Goal: Communication & Community: Answer question/provide support

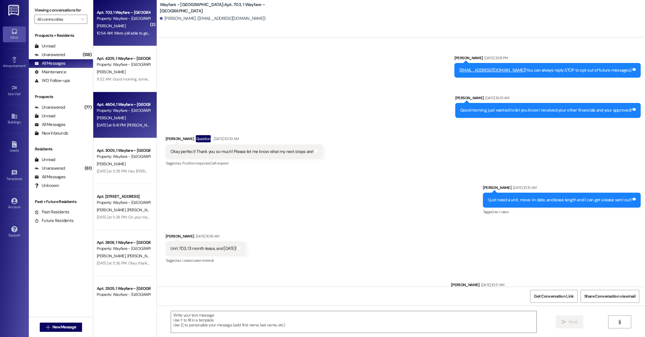
scroll to position [2768, 0]
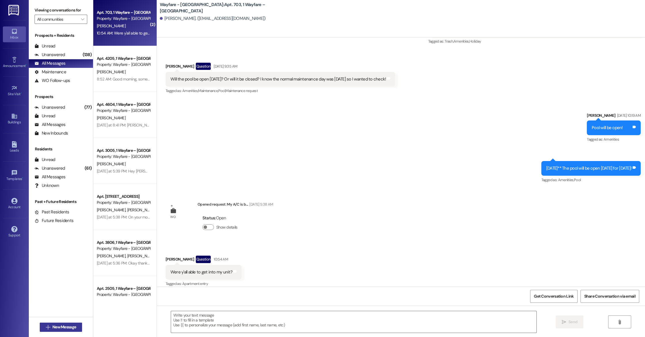
click at [58, 325] on span "New Message" at bounding box center [64, 327] width 24 height 6
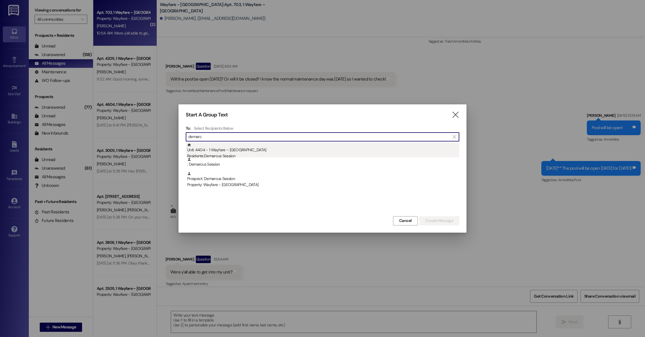
type input "demarc"
click at [233, 154] on div "Residents: Demarcus Session" at bounding box center [323, 156] width 272 height 6
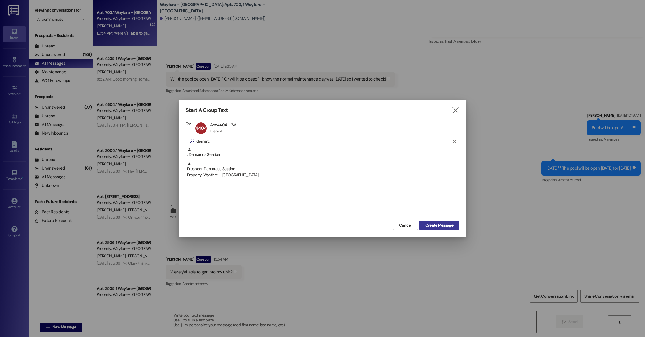
click at [430, 226] on span "Create Message" at bounding box center [439, 225] width 28 height 6
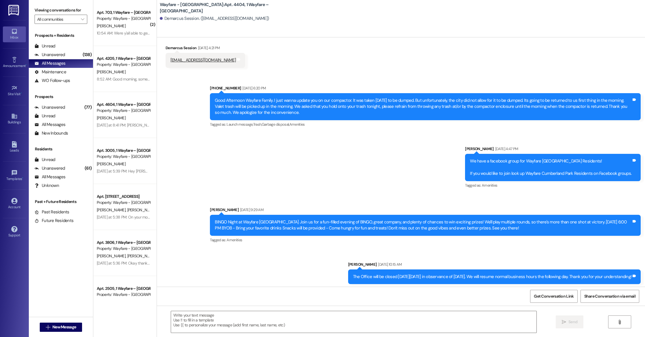
scroll to position [4480, 0]
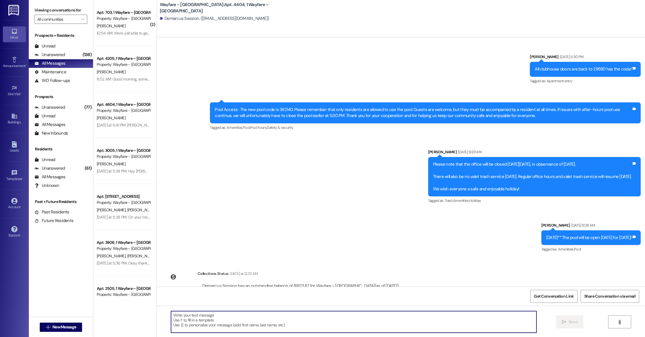
click at [209, 319] on textarea at bounding box center [353, 322] width 365 height 22
type textarea "[PERSON_NAME][EMAIL_ADDRESS][DOMAIN_NAME]"
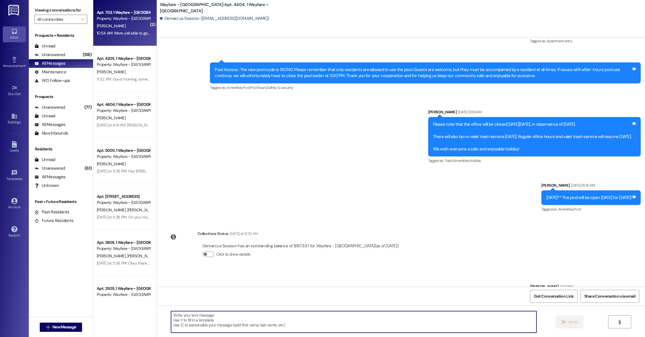
click at [122, 35] on div "10:54 AM: Were y'all able to get into my unit? 10:54 AM: Were y'all able to get…" at bounding box center [134, 32] width 74 height 5
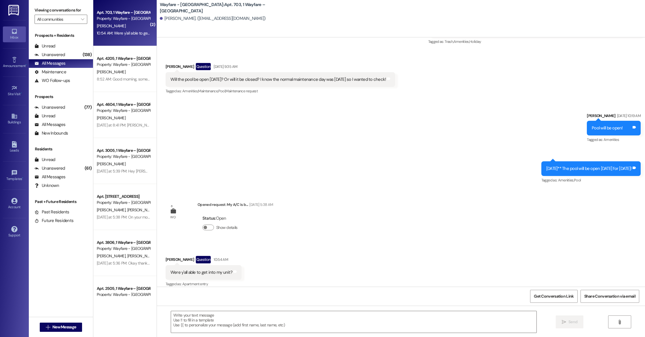
scroll to position [2768, 0]
click at [54, 329] on span "New Message" at bounding box center [64, 327] width 24 height 6
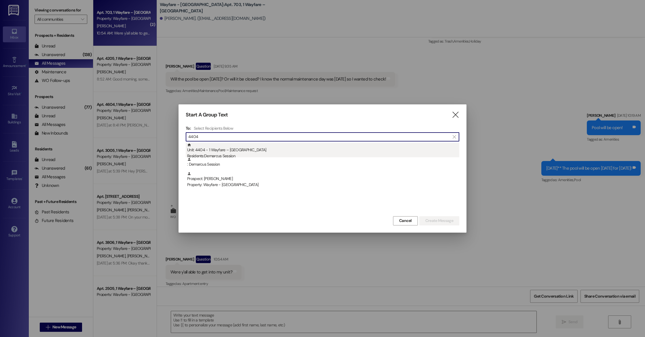
type input "4404"
click at [237, 155] on div "Residents: Demarcus Session" at bounding box center [323, 156] width 272 height 6
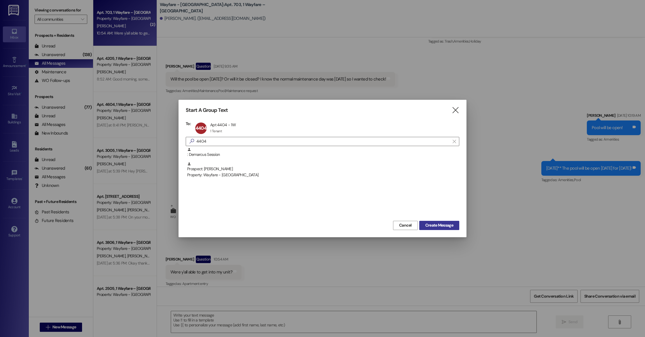
click at [444, 225] on span "Create Message" at bounding box center [439, 225] width 28 height 6
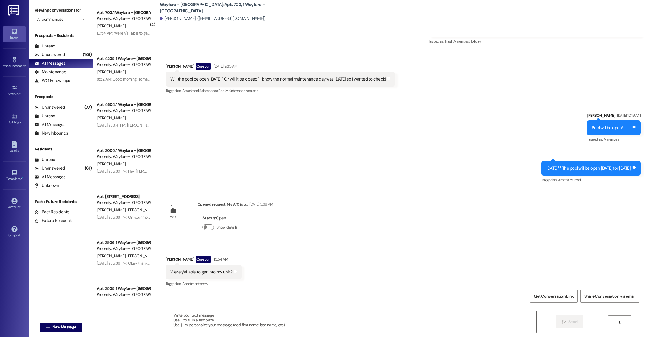
drag, startPoint x: 444, startPoint y: 225, endPoint x: 444, endPoint y: 14, distance: 210.9
drag, startPoint x: 444, startPoint y: 14, endPoint x: 445, endPoint y: -25, distance: 39.4
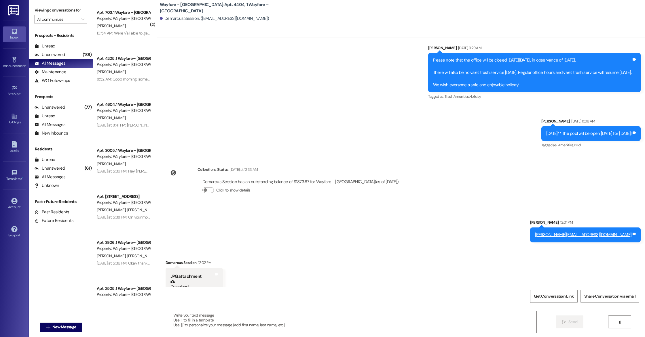
scroll to position [4657, 0]
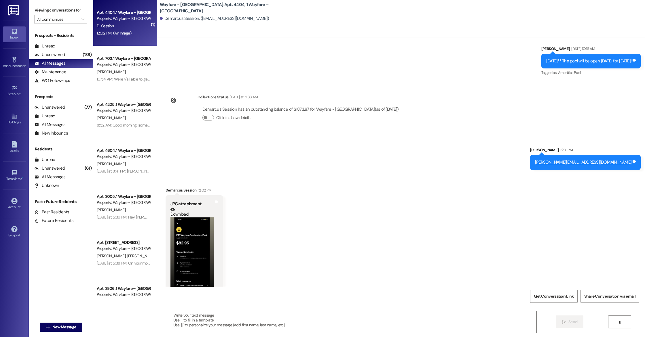
click at [185, 222] on button "Zoom image" at bounding box center [191, 256] width 43 height 77
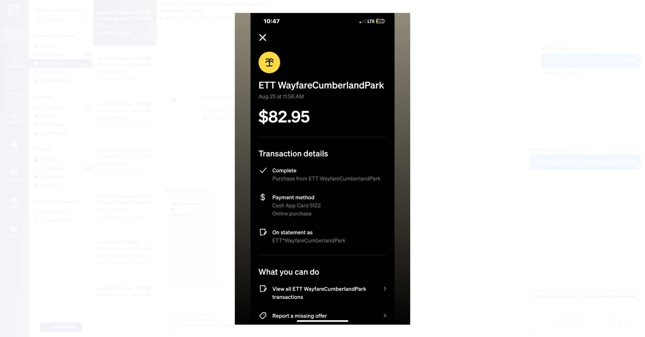
click at [196, 86] on button "Unzoom image" at bounding box center [322, 168] width 645 height 337
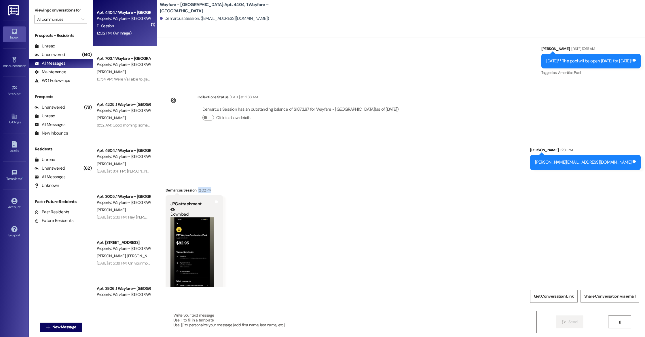
drag, startPoint x: 192, startPoint y: 165, endPoint x: 205, endPoint y: 166, distance: 13.0
click at [206, 187] on div "12:02 PM" at bounding box center [204, 190] width 15 height 6
click at [219, 174] on div "Received via SMS Demarcus Session 12:02 PM JPG attachment Download (Click to zo…" at bounding box center [401, 242] width 488 height 137
click at [194, 223] on button "Zoom image" at bounding box center [191, 256] width 43 height 77
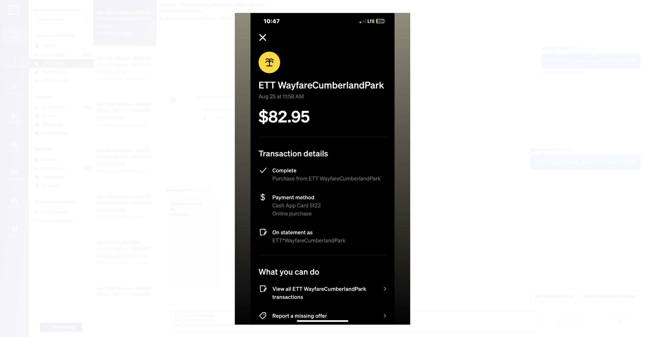
click at [124, 164] on button "Unzoom image" at bounding box center [322, 168] width 645 height 337
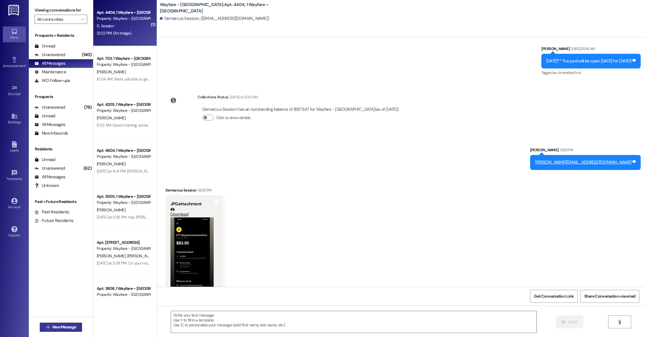
click at [54, 323] on button " New Message" at bounding box center [61, 327] width 43 height 9
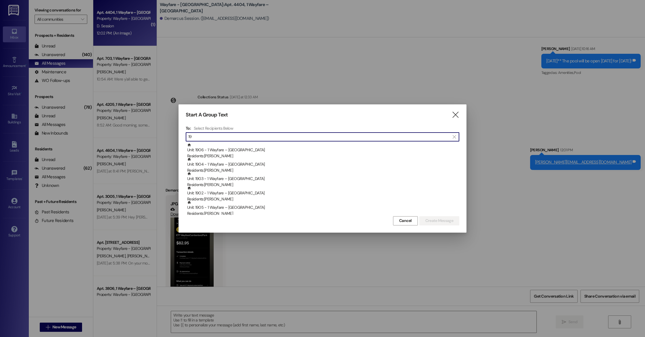
type input "19"
click at [455, 117] on icon "" at bounding box center [455, 115] width 8 height 6
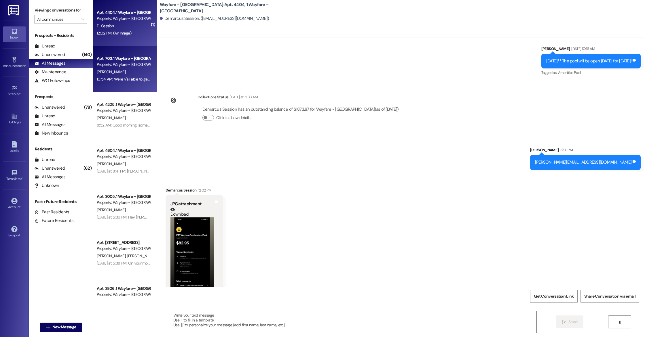
click at [127, 89] on div "Apt. 703, 1 Wayfare – [GEOGRAPHIC_DATA] Property: Wayfare - [GEOGRAPHIC_DATA] […" at bounding box center [124, 69] width 63 height 46
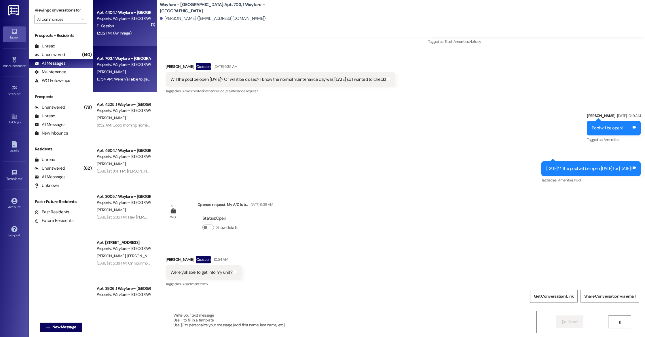
click at [130, 25] on div "D. Session" at bounding box center [123, 25] width 54 height 7
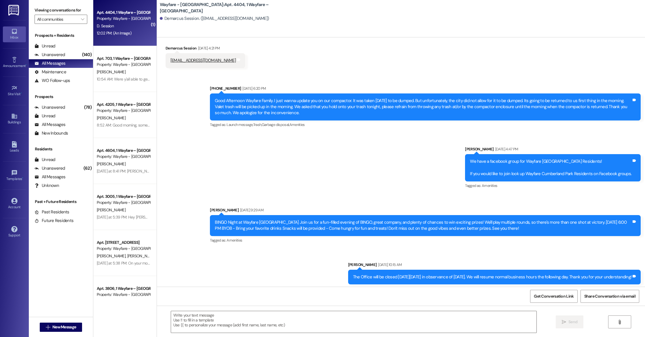
scroll to position [4695, 0]
